Goal: Task Accomplishment & Management: Use online tool/utility

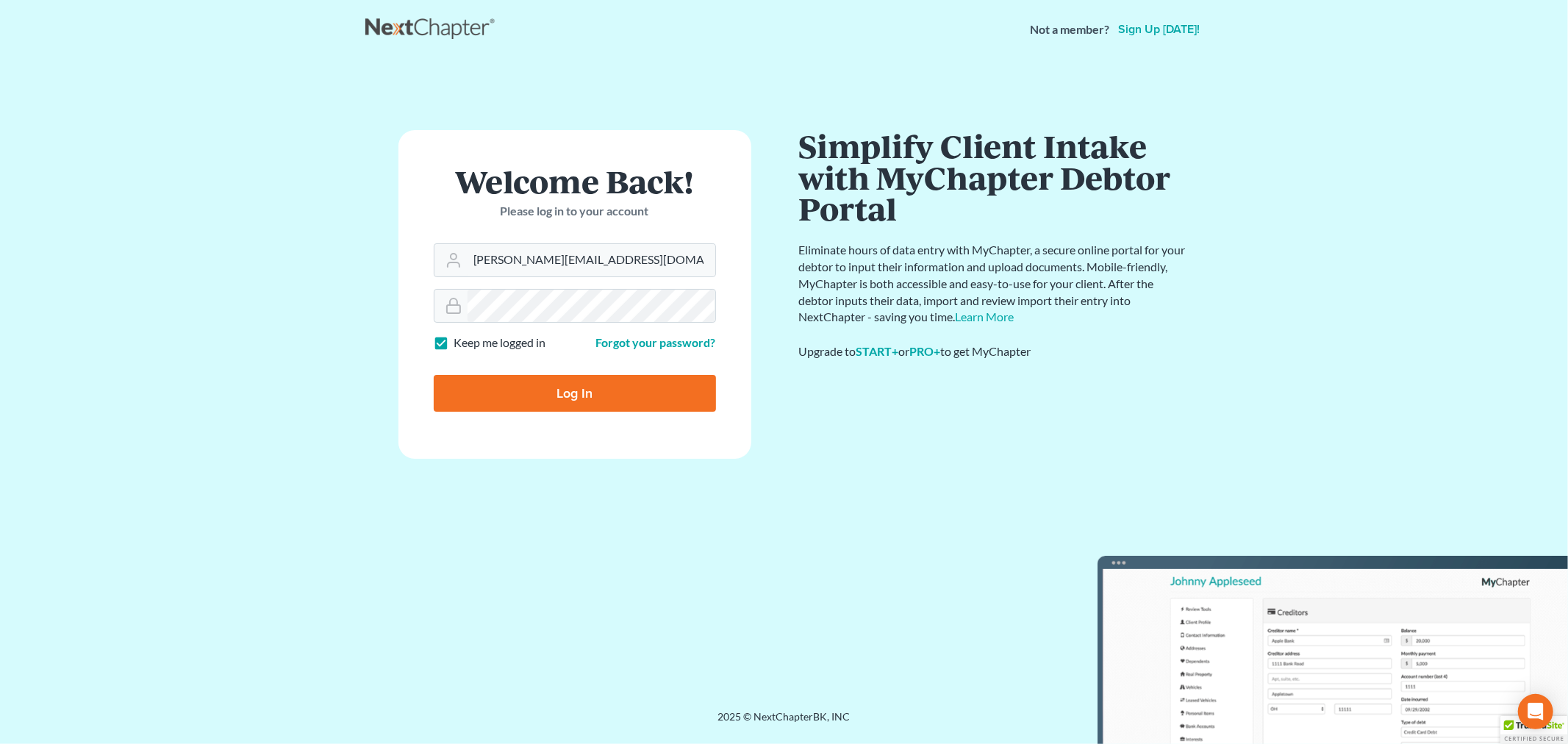
drag, startPoint x: 0, startPoint y: 0, endPoint x: 466, endPoint y: 474, distance: 664.7
click at [463, 480] on div "Welcome Back! Please log in to your account Email Address ashlie@newtomorrowlaw…" at bounding box center [574, 384] width 419 height 509
click at [504, 395] on input "Log In" at bounding box center [574, 393] width 282 height 37
type input "Thinking..."
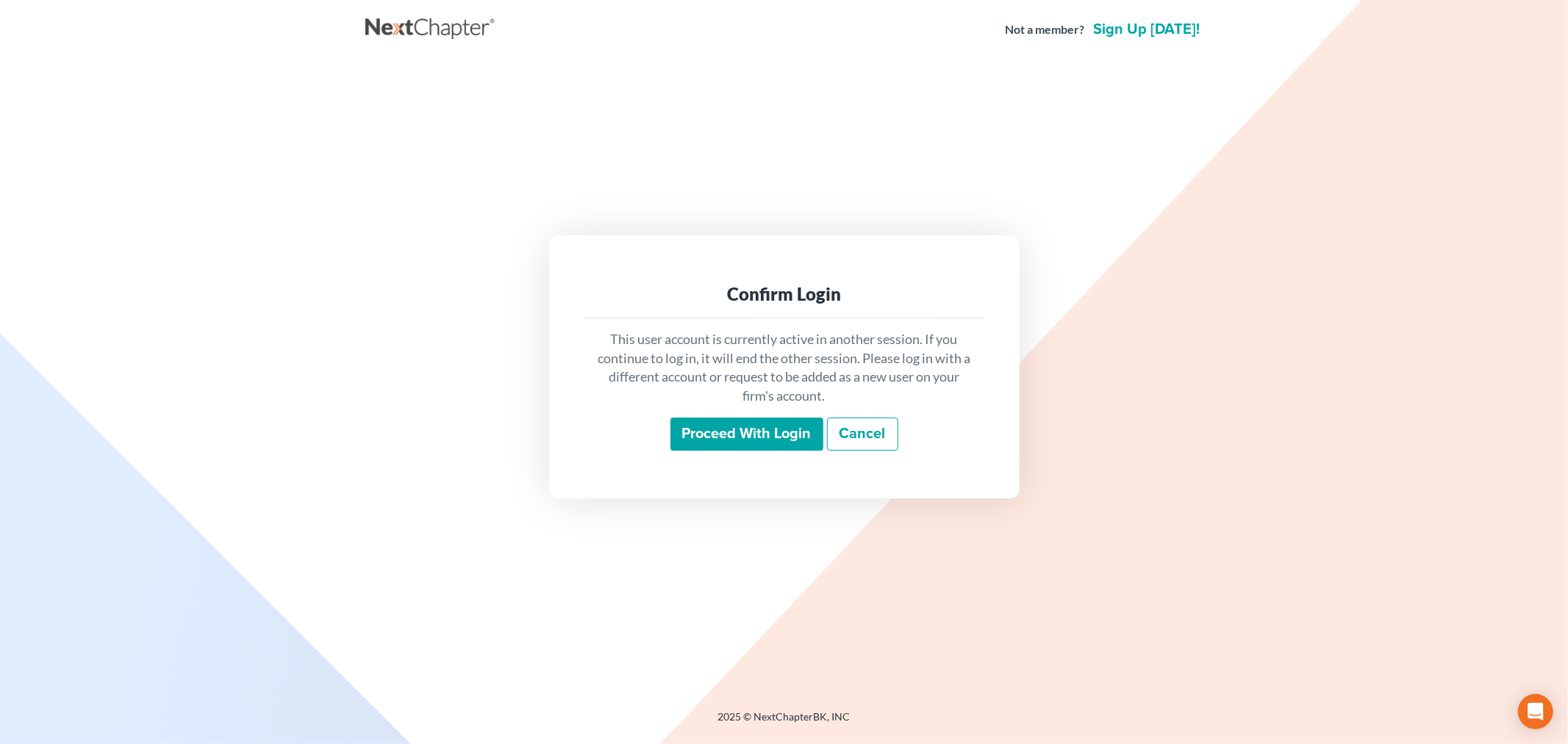
click at [768, 425] on input "Proceed with login" at bounding box center [746, 435] width 153 height 34
